Goal: Task Accomplishment & Management: Manage account settings

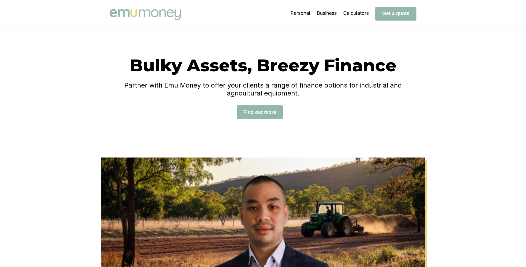
scroll to position [51, 0]
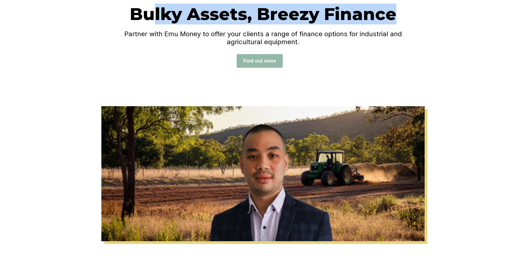
drag, startPoint x: 149, startPoint y: 15, endPoint x: 343, endPoint y: 25, distance: 193.7
click at [343, 25] on div "Bulky Assets, Breezy Finance Partner with Emu Money to offer your clients a ran…" at bounding box center [263, 41] width 307 height 75
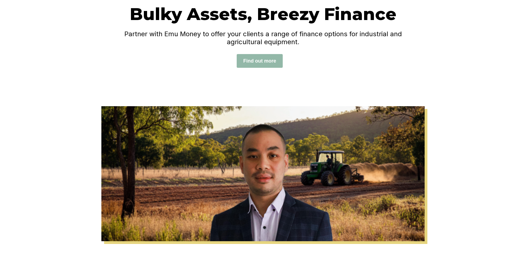
click at [342, 64] on div "Bulky Assets, Breezy Finance Partner with Emu Money to offer your clients a ran…" at bounding box center [263, 41] width 307 height 75
drag, startPoint x: 168, startPoint y: 35, endPoint x: 252, endPoint y: 35, distance: 83.8
click at [252, 35] on h4 "Partner with Emu Money to offer your clients a range of finance options for ind…" at bounding box center [263, 38] width 307 height 16
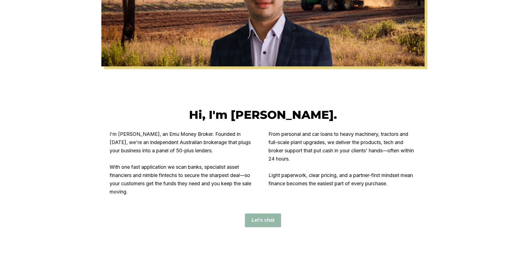
scroll to position [249, 0]
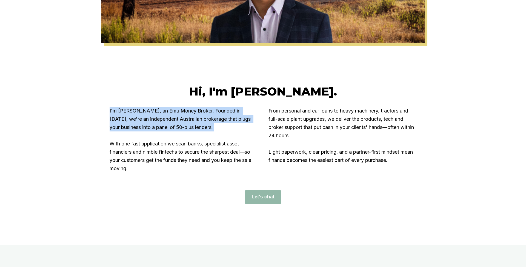
drag, startPoint x: 108, startPoint y: 110, endPoint x: 187, endPoint y: 132, distance: 81.6
click at [187, 132] on div "Hi, I'm Andrew. I'm Andrew Sutyono, an Emu Money Broker. Founded in 2023, we're…" at bounding box center [263, 143] width 329 height 119
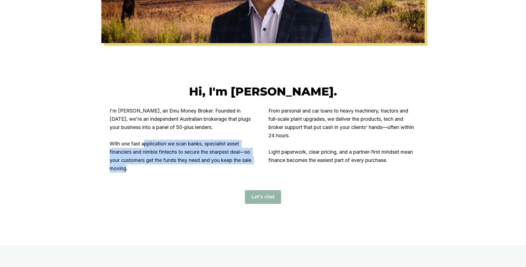
drag, startPoint x: 147, startPoint y: 146, endPoint x: 185, endPoint y: 171, distance: 45.4
click at [185, 171] on p "I'm [PERSON_NAME], an Emu Money Broker. Founded in [DATE], we're an independent…" at bounding box center [184, 140] width 148 height 66
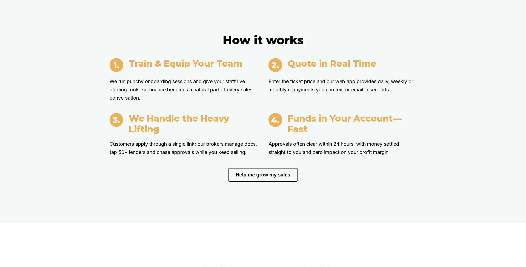
scroll to position [966, 0]
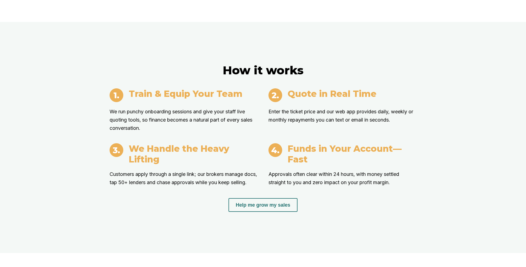
click at [259, 203] on button "Help me grow my sales" at bounding box center [263, 205] width 69 height 14
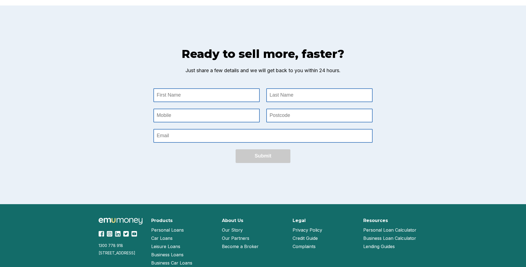
click at [183, 91] on Name at bounding box center [206, 95] width 105 height 13
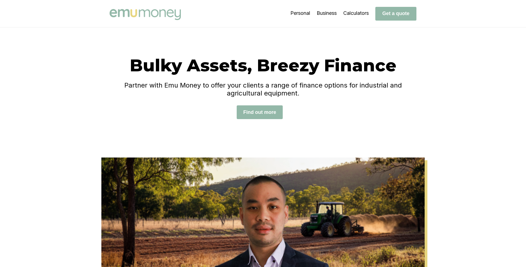
scroll to position [32, 0]
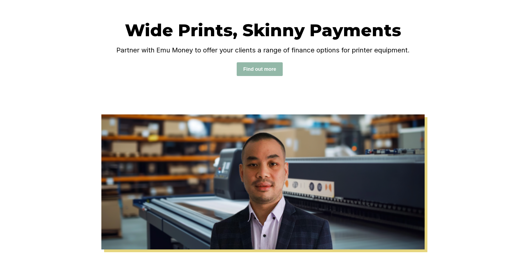
scroll to position [41, 0]
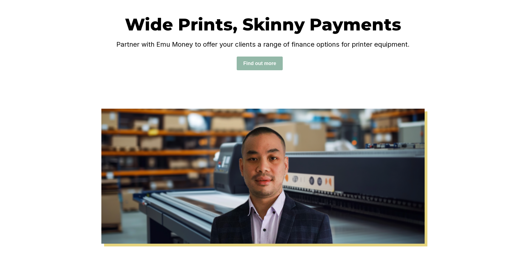
click at [144, 22] on h1 "Wide Prints, Skinny Payments" at bounding box center [263, 24] width 307 height 21
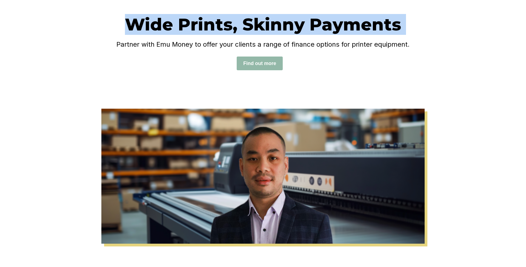
click at [144, 22] on h1 "Wide Prints, Skinny Payments" at bounding box center [263, 24] width 307 height 21
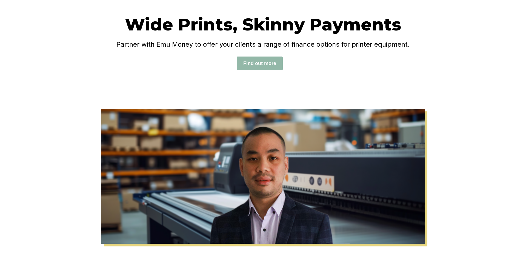
click at [176, 69] on div "Wide Prints, Skinny Payments Partner with Emu Money to offer your clients a ran…" at bounding box center [263, 47] width 307 height 67
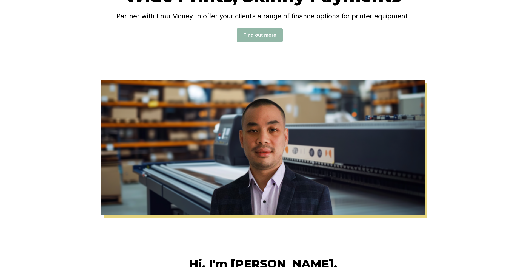
scroll to position [74, 0]
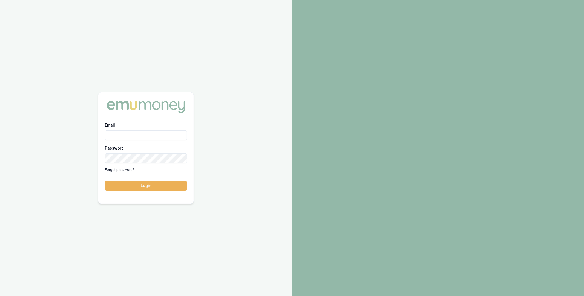
click at [150, 134] on input "Email" at bounding box center [146, 135] width 82 height 10
type input "m@[DOMAIN_NAME]"
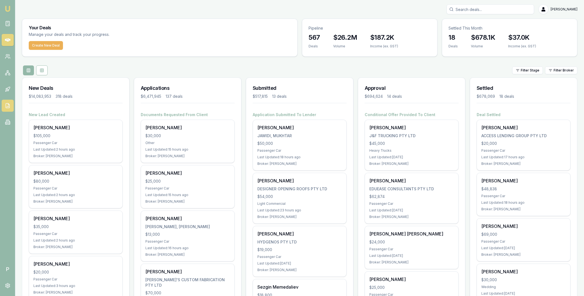
click at [9, 106] on icon at bounding box center [7, 105] width 5 height 5
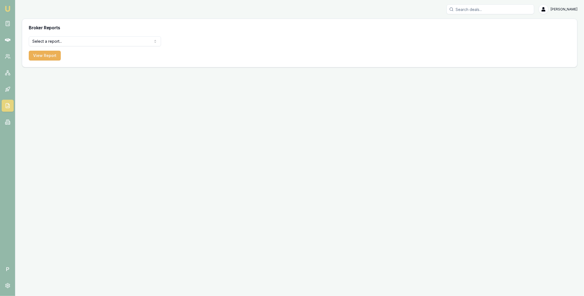
click at [117, 46] on form "Select a report... Equifax Paid Leads Settled Deals Partner Deals Client Contac…" at bounding box center [95, 48] width 132 height 24
click at [106, 43] on html "Emu Broker P Matt Leeburn Toggle Menu Broker Reports Select a report... Equifax…" at bounding box center [292, 148] width 584 height 296
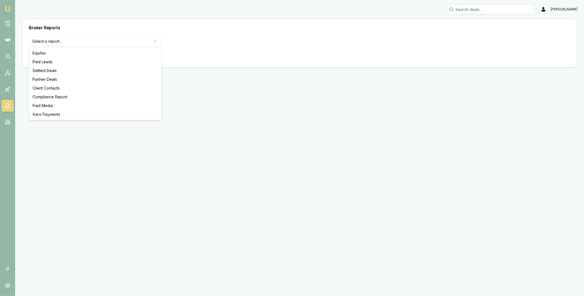
select select "settled-deals"
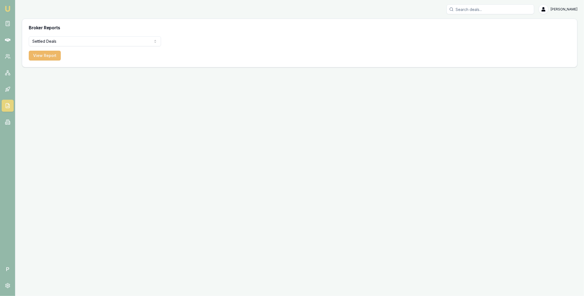
click at [47, 56] on button "View Report" at bounding box center [45, 56] width 32 height 10
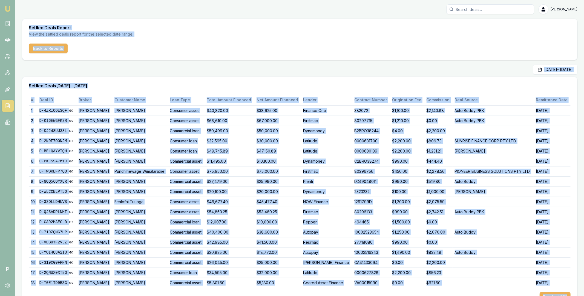
click at [92, 71] on div "Aug 01, 2025 - Aug 31, 2025" at bounding box center [300, 70] width 556 height 10
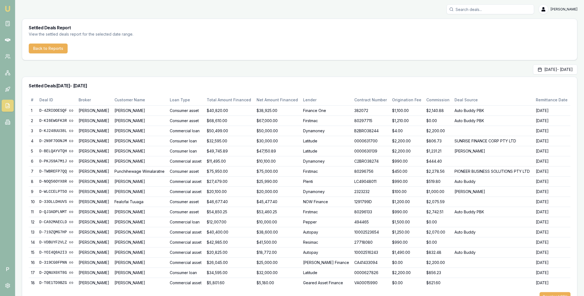
scroll to position [21, 0]
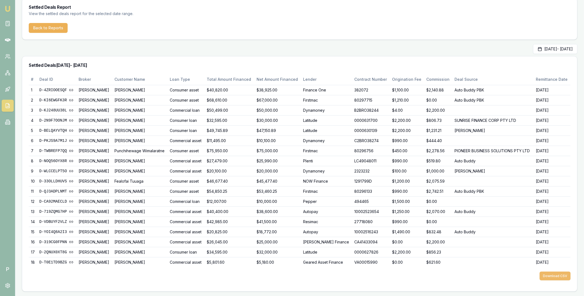
click at [550, 276] on button "Download CSV" at bounding box center [555, 276] width 31 height 9
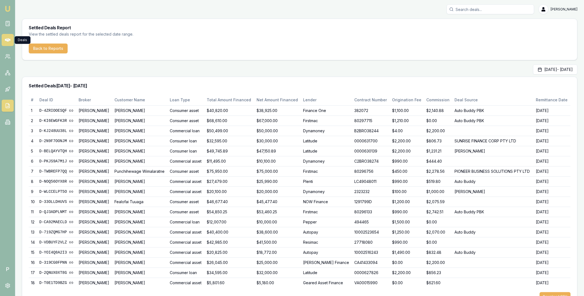
click at [8, 39] on icon at bounding box center [7, 39] width 5 height 5
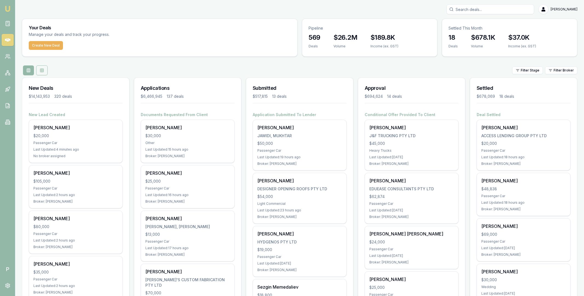
click at [42, 71] on icon at bounding box center [41, 71] width 3 height 0
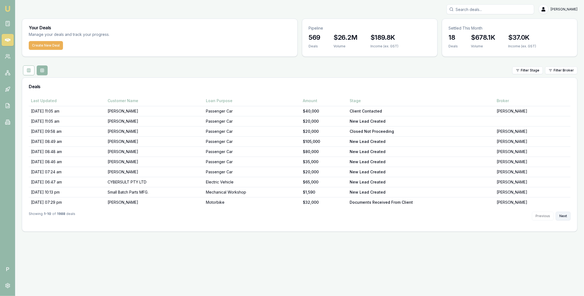
click at [560, 216] on button "Next" at bounding box center [563, 216] width 15 height 9
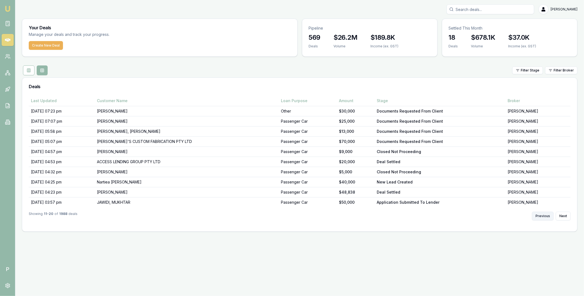
click at [544, 215] on button "Previous" at bounding box center [543, 216] width 22 height 9
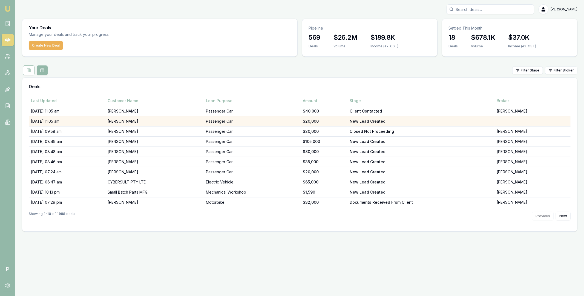
click at [154, 120] on td "Jessica Aleid" at bounding box center [154, 121] width 98 height 10
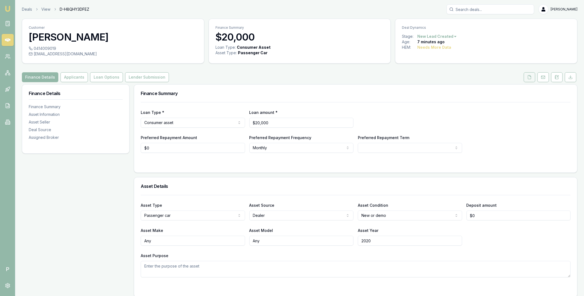
click at [529, 79] on icon at bounding box center [530, 77] width 3 height 4
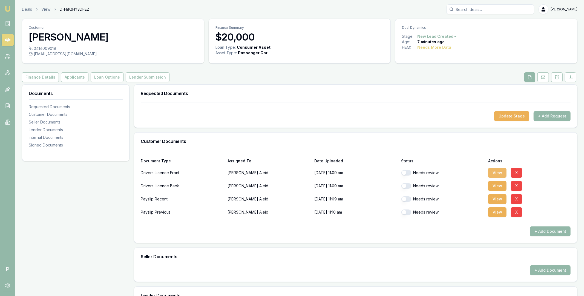
click at [499, 173] on button "View" at bounding box center [498, 173] width 18 height 10
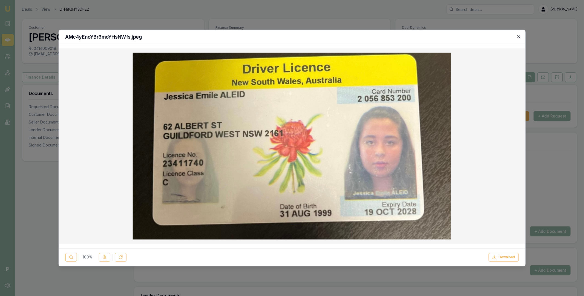
click at [520, 38] on icon "button" at bounding box center [519, 36] width 2 height 2
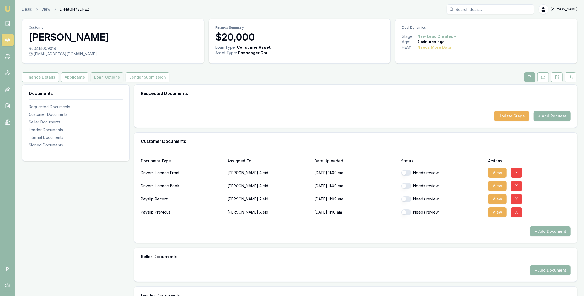
click at [113, 77] on button "Loan Options" at bounding box center [107, 77] width 33 height 10
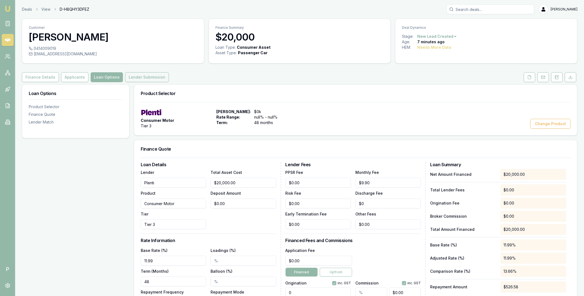
click at [134, 77] on button "Lender Submission" at bounding box center [147, 77] width 44 height 10
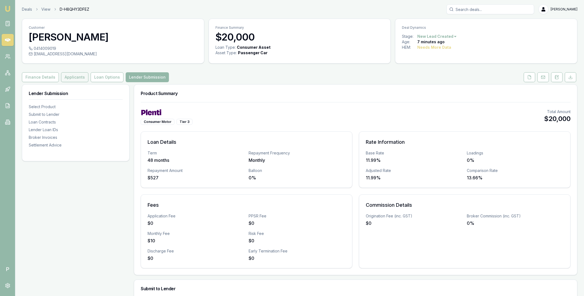
click at [79, 78] on button "Applicants" at bounding box center [74, 77] width 27 height 10
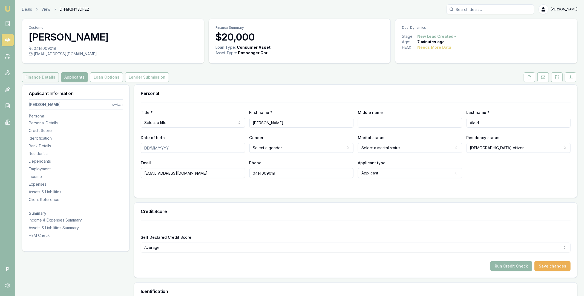
click at [41, 76] on button "Finance Details" at bounding box center [40, 77] width 37 height 10
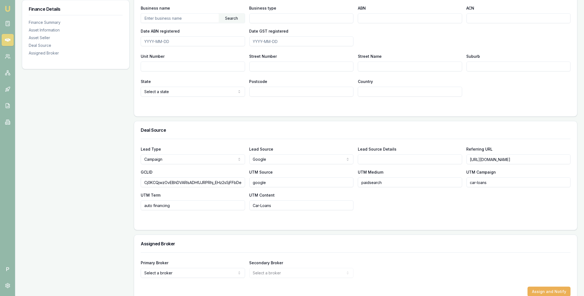
scroll to position [359, 0]
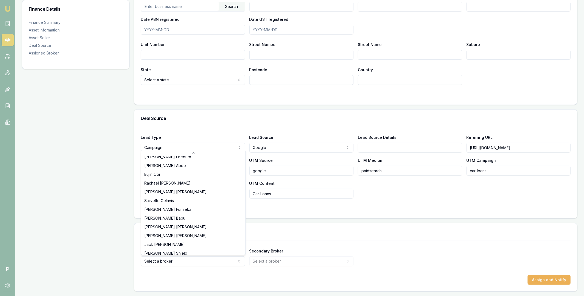
scroll to position [79, 0]
select select "U-K70KOTNJ1Z"
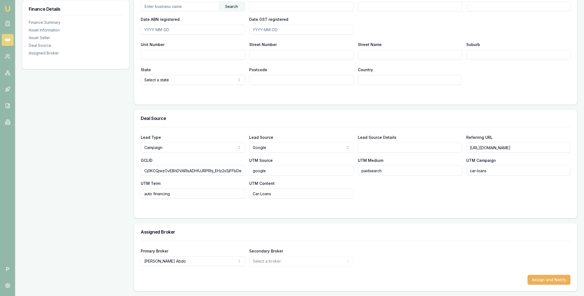
click at [356, 257] on div "Primary Broker Evette Abdo Tas Tzimos Jackson Fanfulla Pinkesh Patel Matt Burn …" at bounding box center [356, 257] width 430 height 19
click at [542, 279] on button "Assign and Notify" at bounding box center [549, 280] width 43 height 10
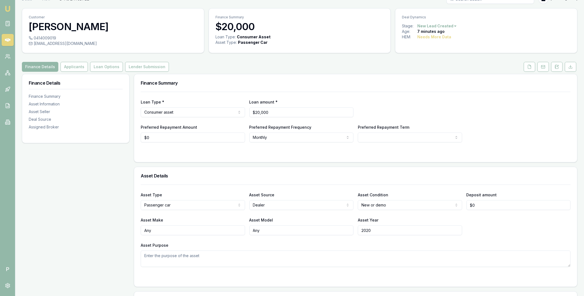
scroll to position [0, 0]
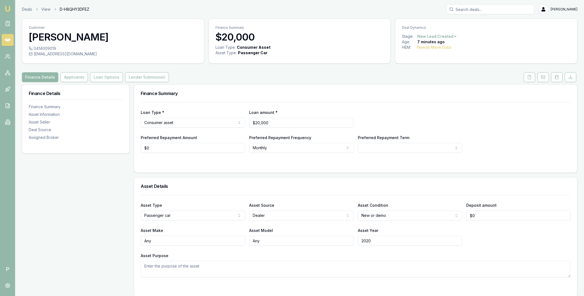
click at [8, 39] on icon at bounding box center [7, 39] width 5 height 5
